Goal: Task Accomplishment & Management: Complete application form

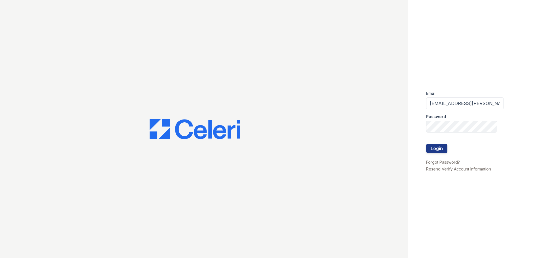
click at [433, 152] on button "Login" at bounding box center [436, 148] width 21 height 9
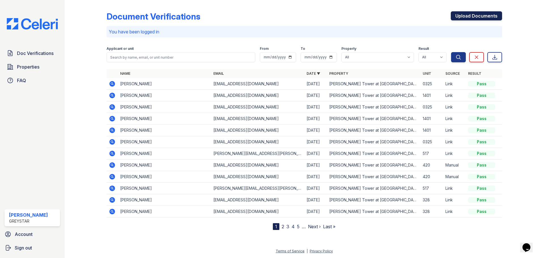
click at [463, 17] on link "Upload Documents" at bounding box center [476, 15] width 51 height 9
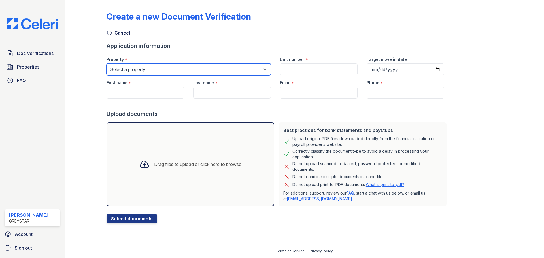
click at [133, 68] on select "Select a property Del Ray Central at [GEOGRAPHIC_DATA] at [GEOGRAPHIC_DATA]" at bounding box center [189, 69] width 164 height 12
select select "4704"
click at [107, 63] on select "Select a property Del Ray Central at [GEOGRAPHIC_DATA] at [GEOGRAPHIC_DATA]" at bounding box center [189, 69] width 164 height 12
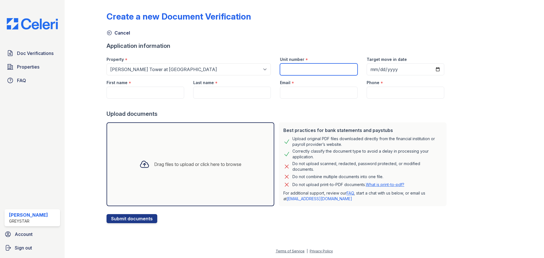
click at [302, 73] on input "Unit number" at bounding box center [319, 69] width 78 height 12
type input "0701"
click at [392, 68] on input "Target move in date" at bounding box center [406, 69] width 78 height 12
click at [369, 70] on input "Target move in date" at bounding box center [406, 69] width 78 height 12
type input "[PHONE_NUMBER]"
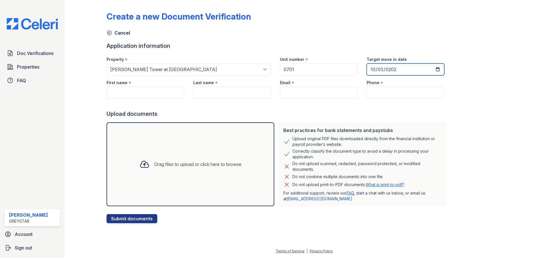
type input "[DATE]"
click at [154, 96] on input "First name" at bounding box center [146, 93] width 78 height 12
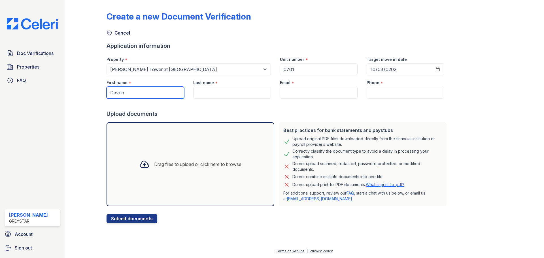
type input "Davon"
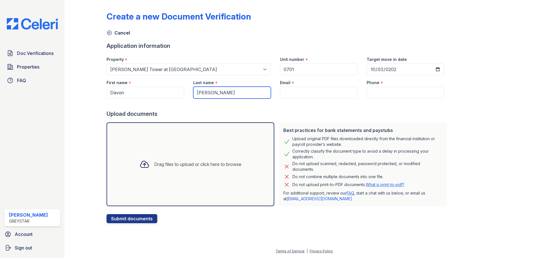
type input "[PERSON_NAME]"
click at [295, 96] on input "Email" at bounding box center [319, 93] width 78 height 12
paste input "[EMAIL_ADDRESS][DOMAIN_NAME]"
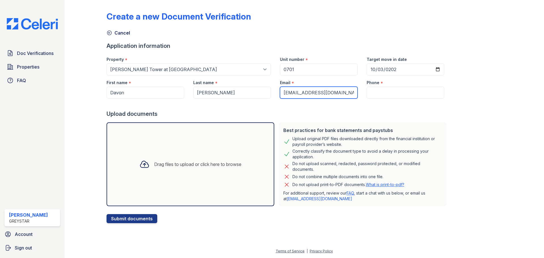
type input "[EMAIL_ADDRESS][DOMAIN_NAME]"
drag, startPoint x: 30, startPoint y: 1, endPoint x: 407, endPoint y: 93, distance: 387.8
click at [407, 93] on input "Phone" at bounding box center [406, 93] width 78 height 12
paste input "[PHONE_NUMBER]"
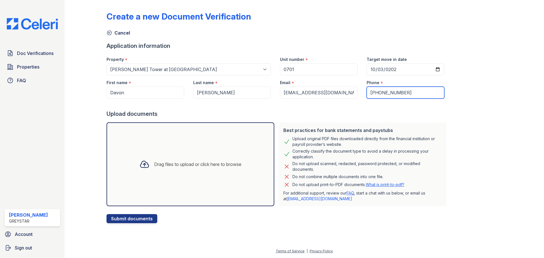
type input "[PHONE_NUMBER]"
click at [189, 161] on div "Drag files to upload or click here to browse" at bounding box center [197, 164] width 87 height 7
